Goal: Information Seeking & Learning: Learn about a topic

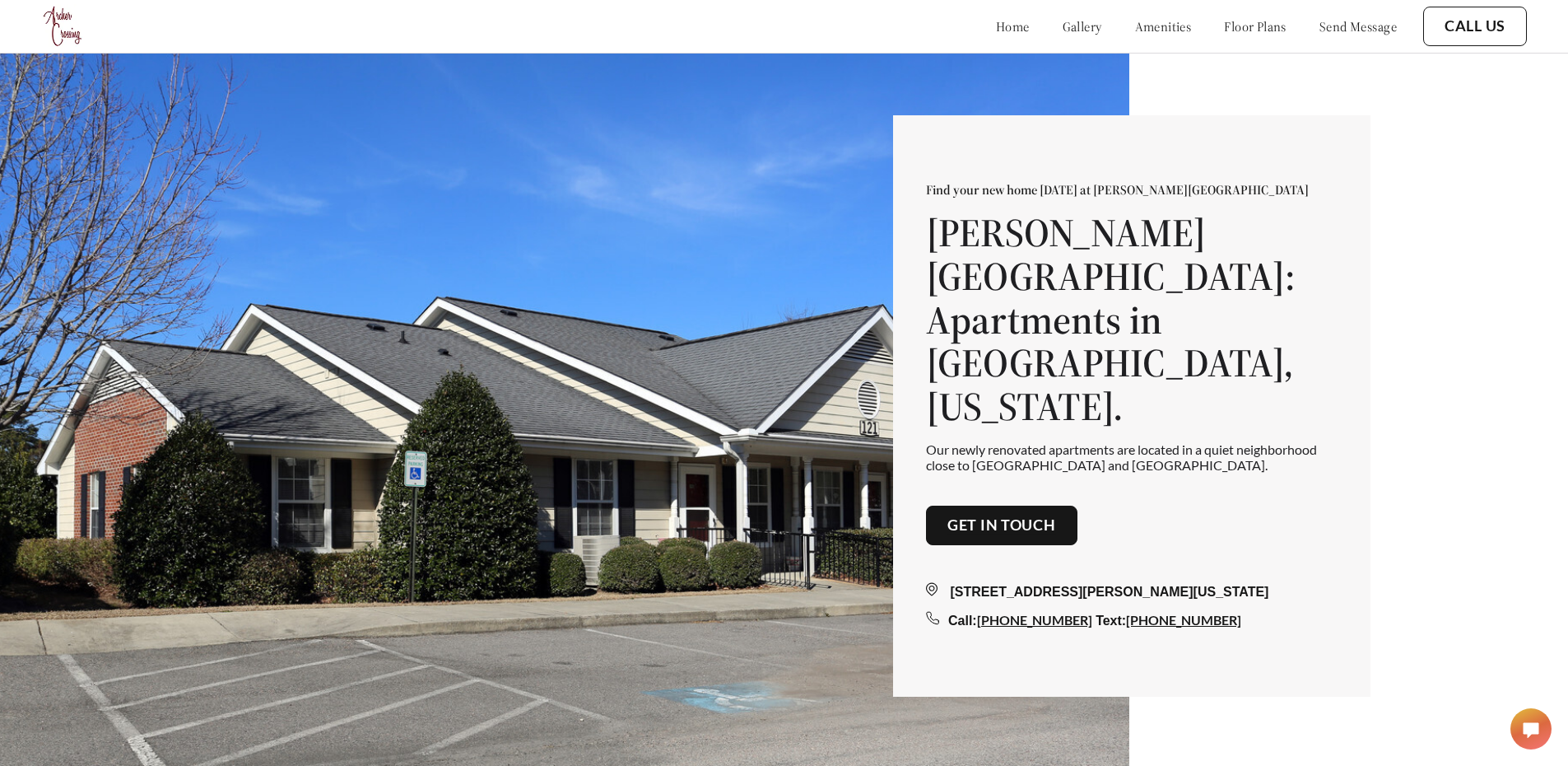
click at [1224, 21] on link "floor plans" at bounding box center [1255, 26] width 63 height 16
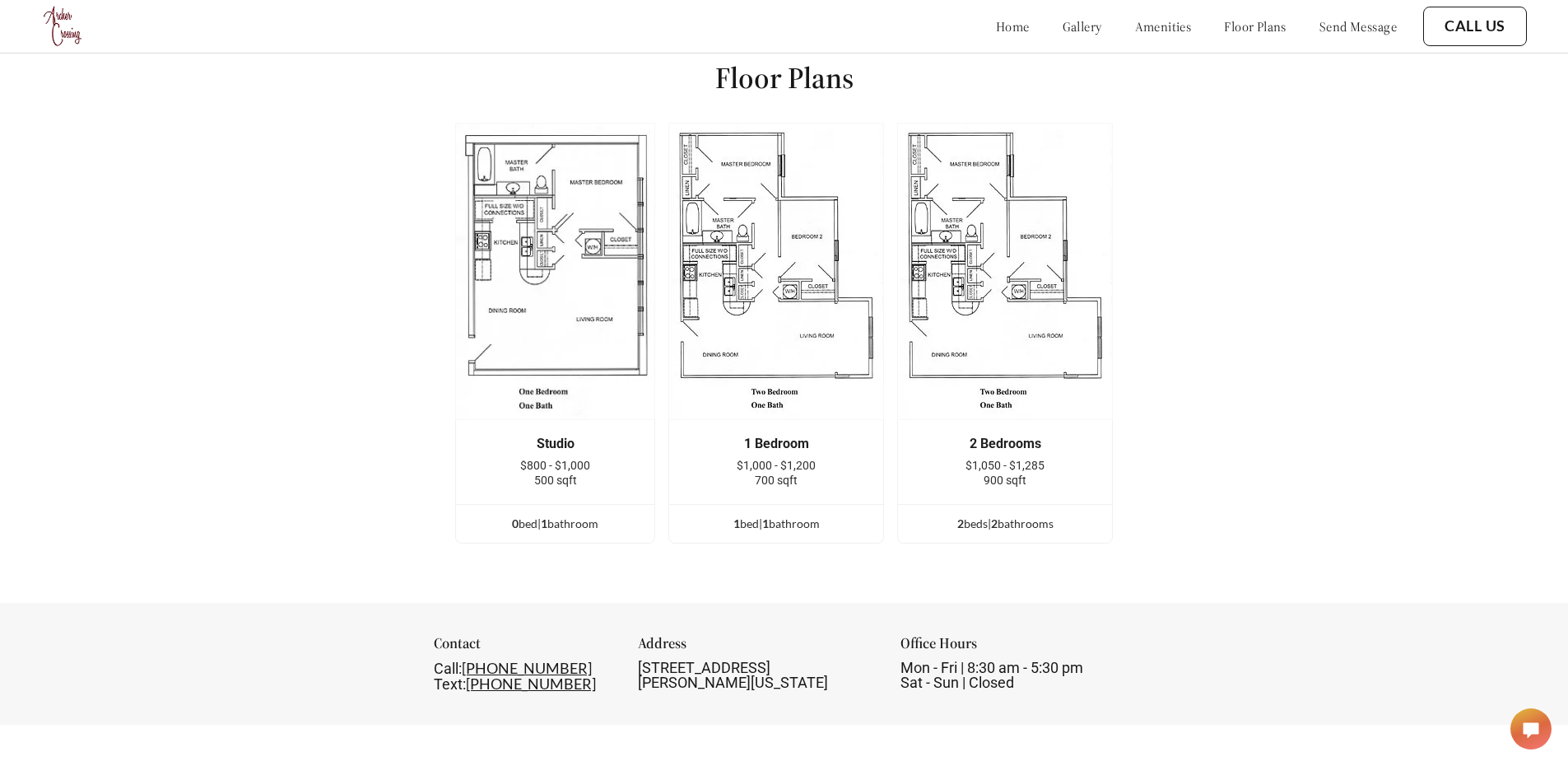
scroll to position [2343, 0]
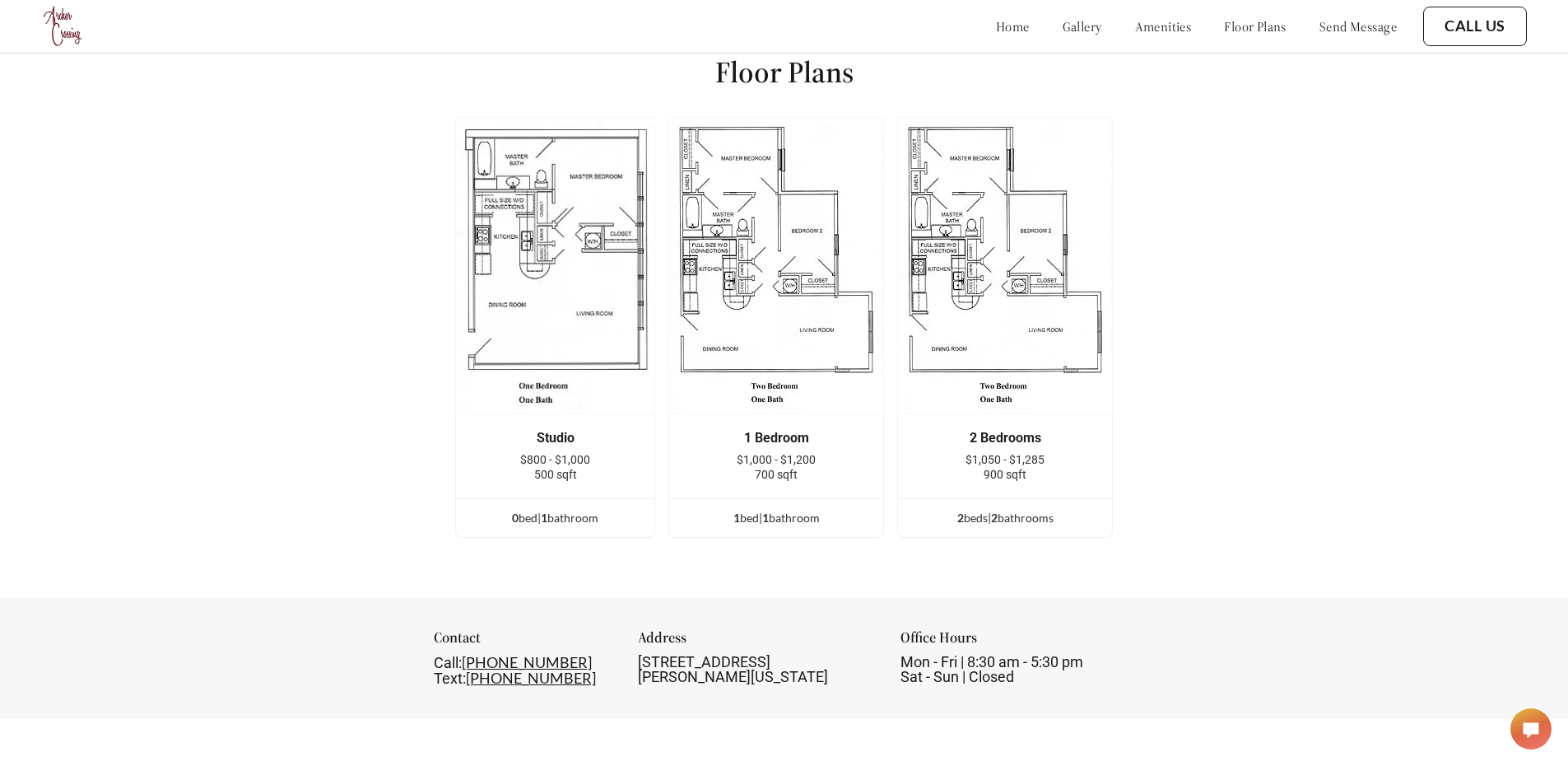
click at [959, 230] on img at bounding box center [1005, 265] width 216 height 297
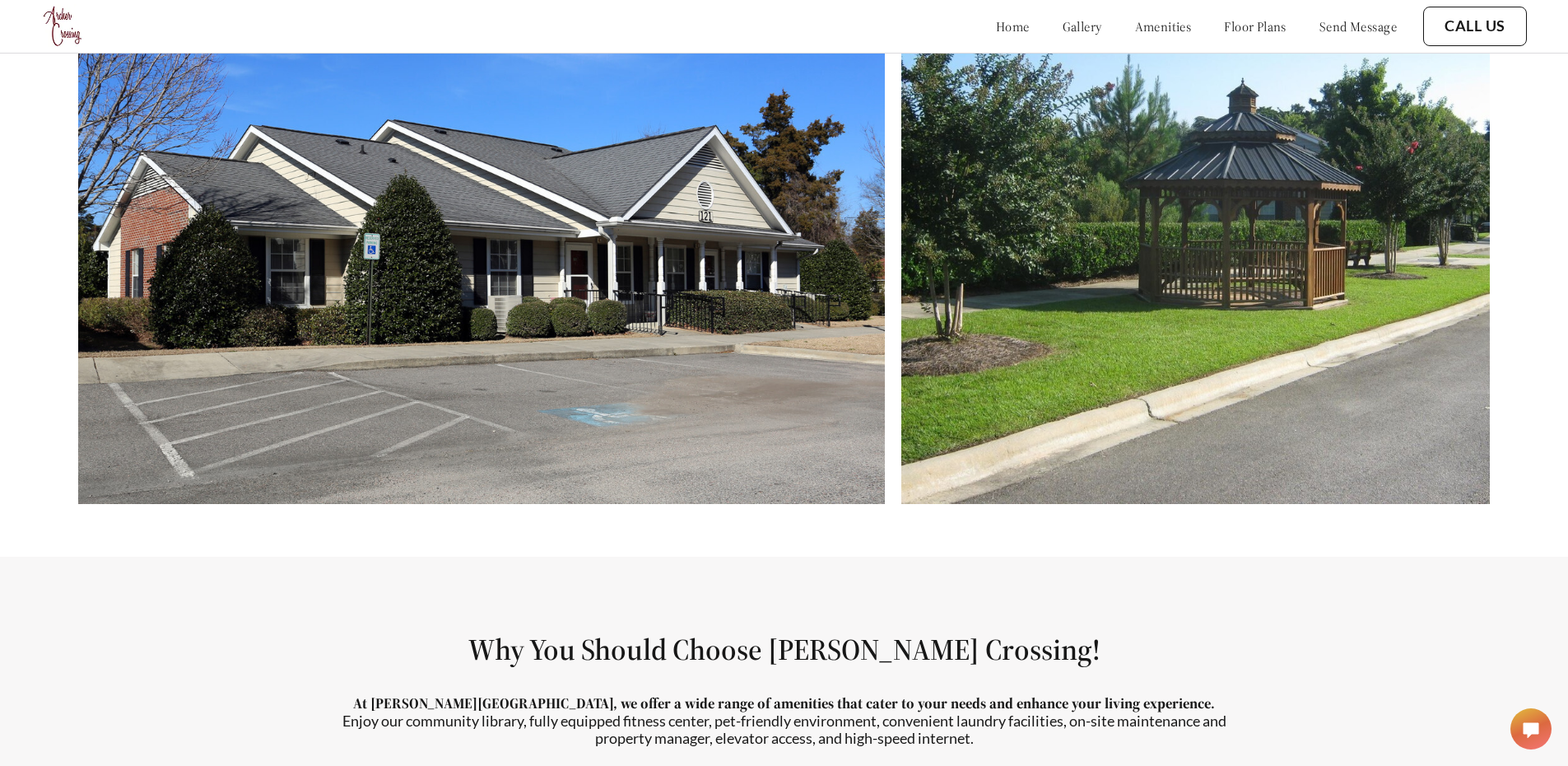
scroll to position [860, 0]
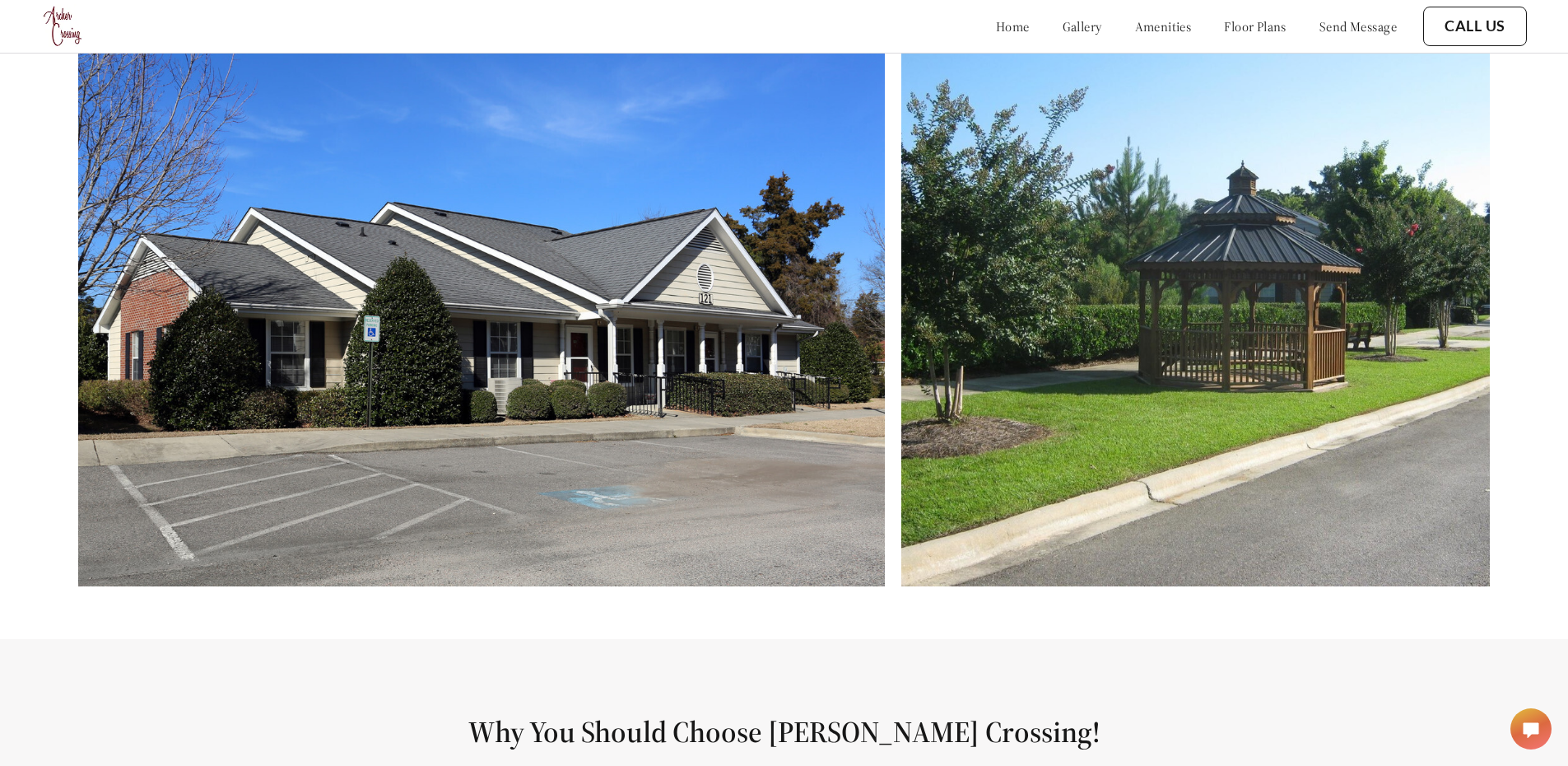
click at [1299, 267] on img at bounding box center [1194, 304] width 588 height 565
click at [1138, 19] on link "amenities" at bounding box center [1163, 26] width 57 height 16
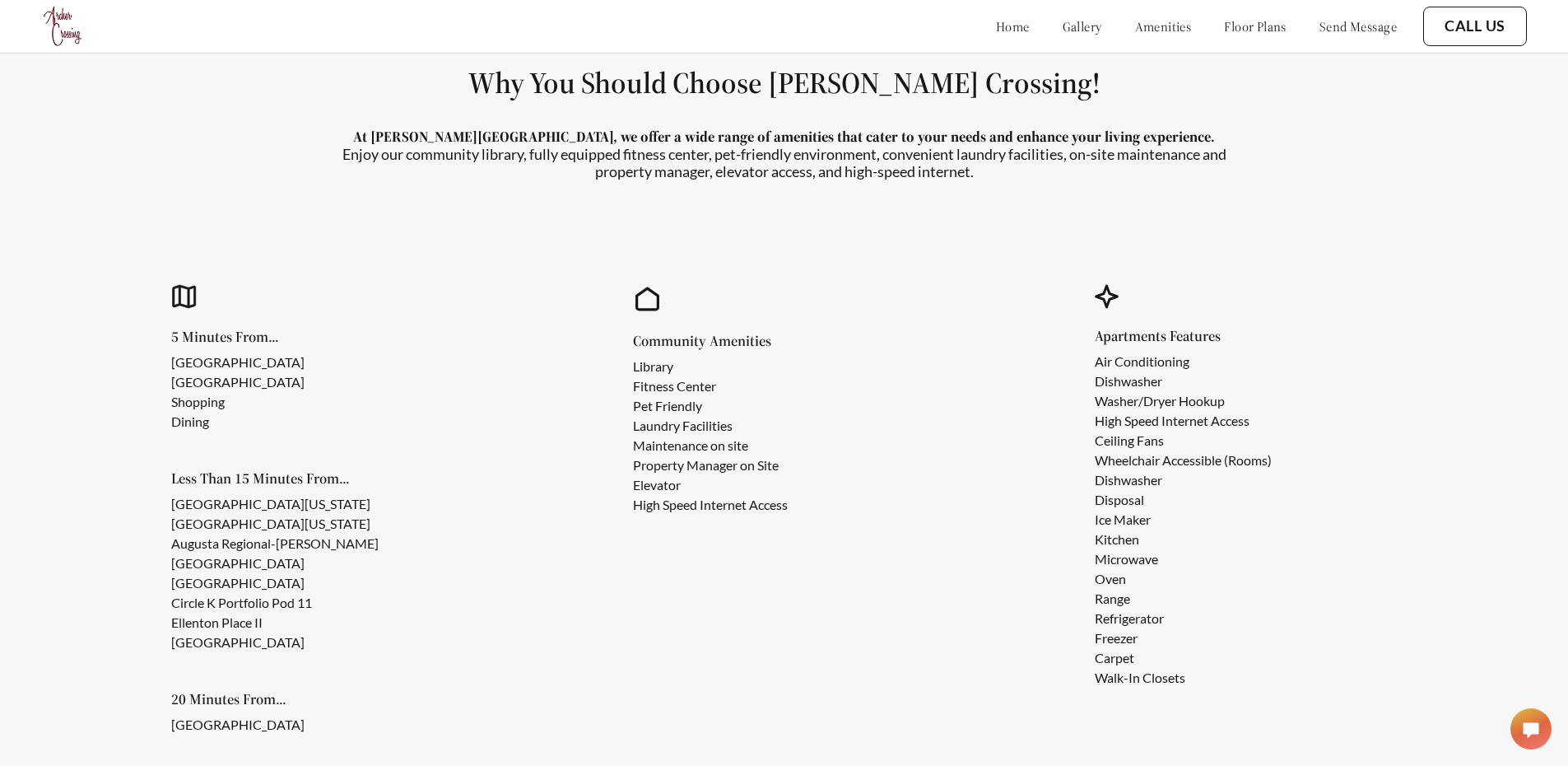
scroll to position [1512, 0]
